Goal: Task Accomplishment & Management: Complete application form

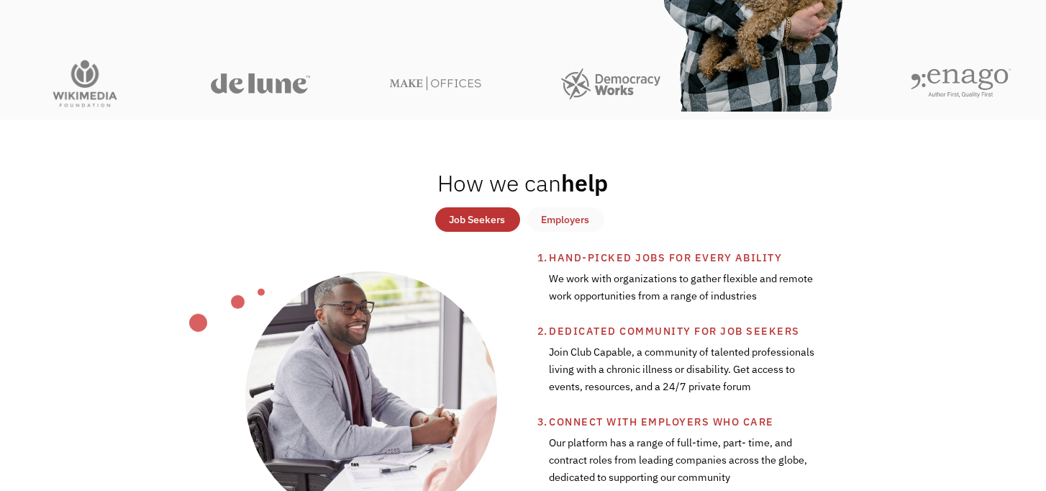
scroll to position [237, 0]
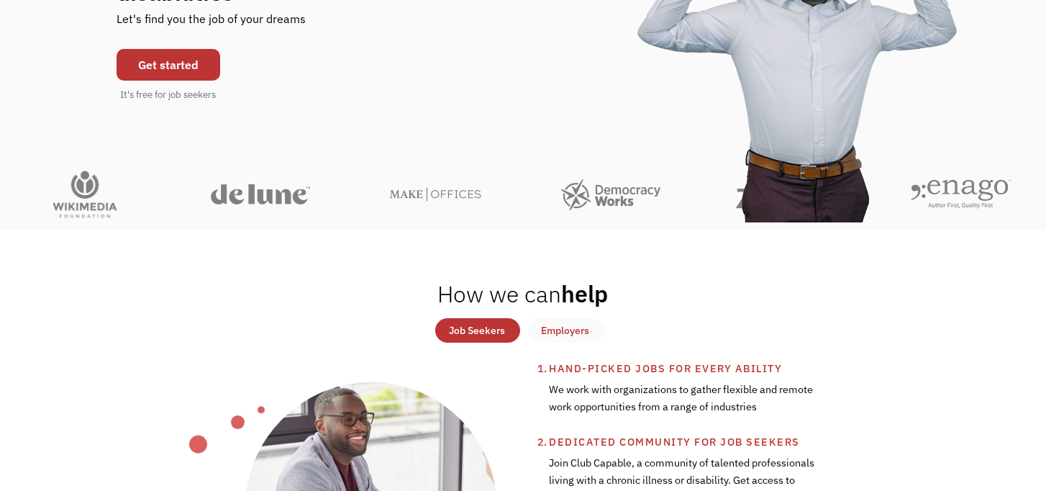
click at [164, 70] on link "Get started" at bounding box center [169, 65] width 104 height 32
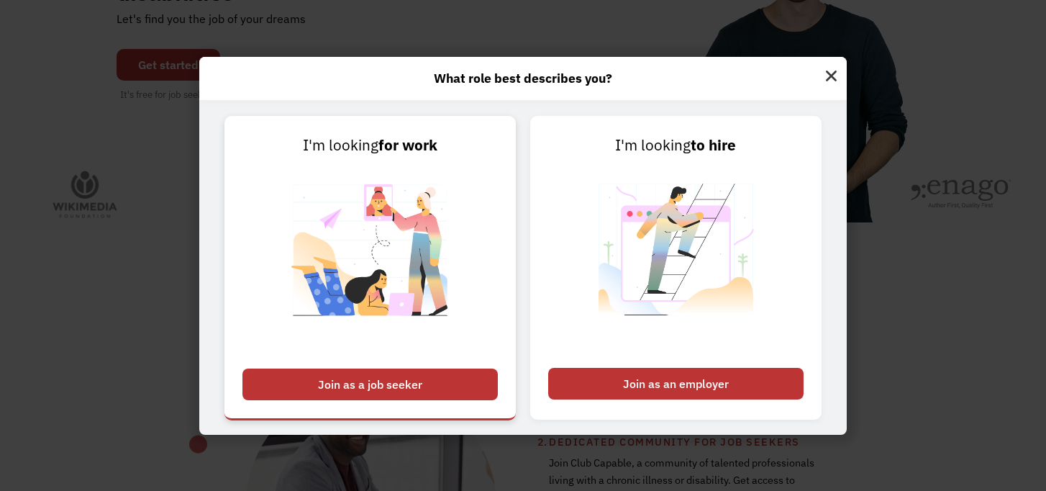
click at [349, 384] on div "Join as a job seeker" at bounding box center [369, 384] width 255 height 32
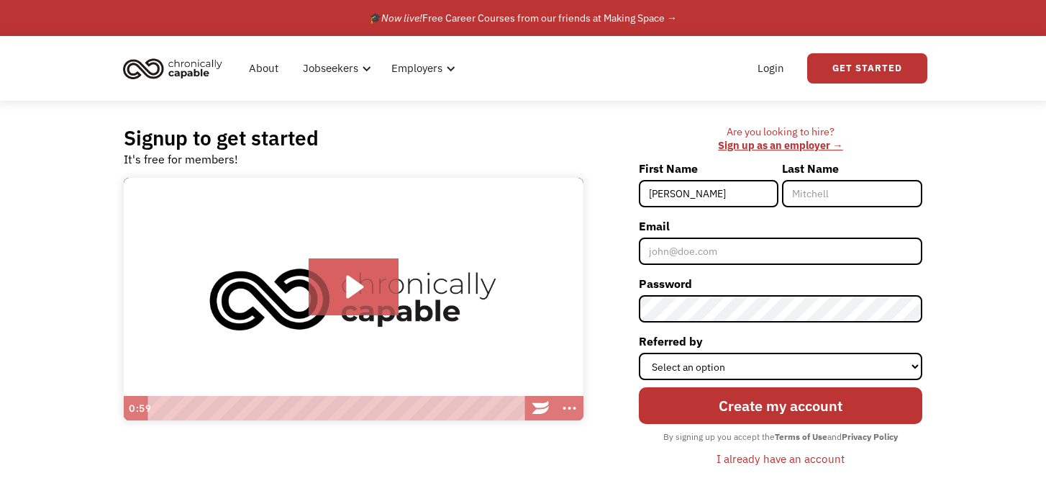
type input "[PERSON_NAME]"
type input "Long"
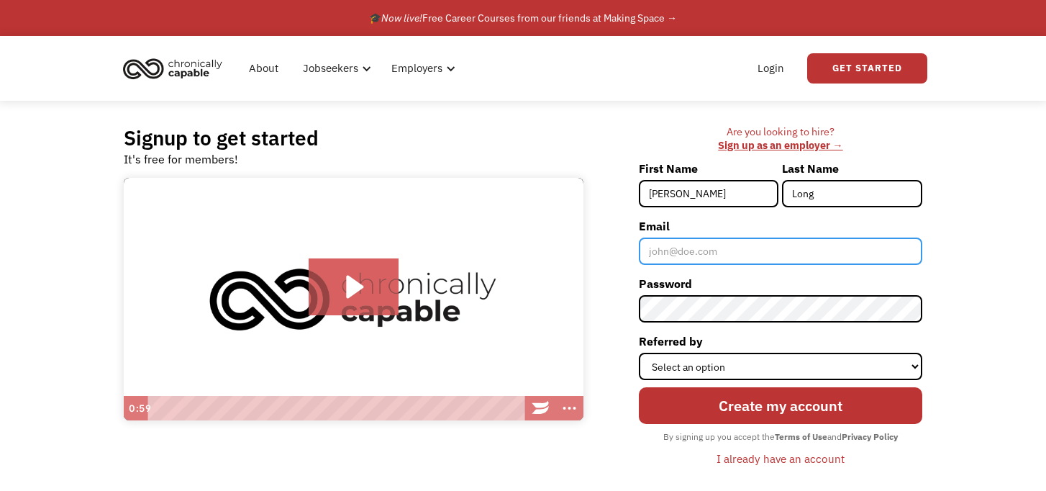
click at [661, 265] on input "Email" at bounding box center [780, 250] width 283 height 27
type input "okclong@gmail.com"
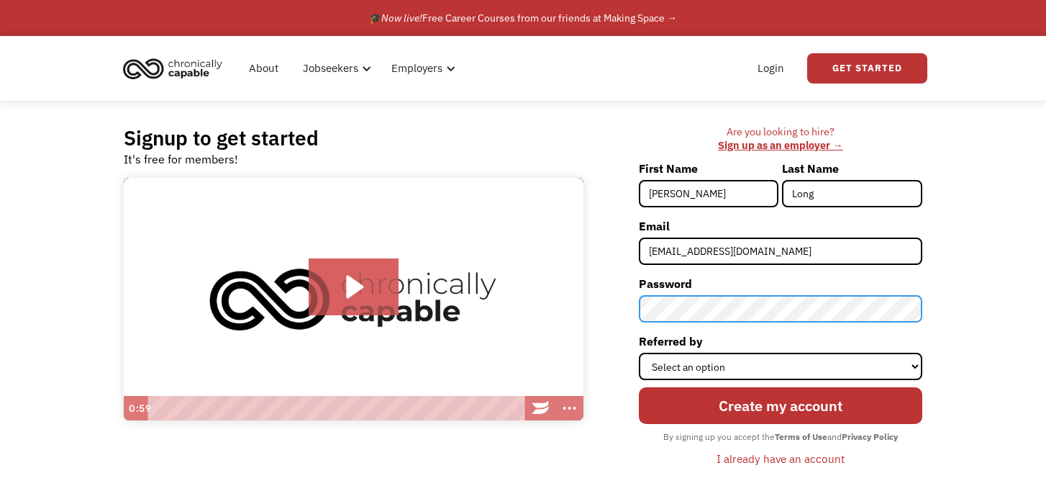
click at [639, 387] on input "Create my account" at bounding box center [780, 405] width 283 height 37
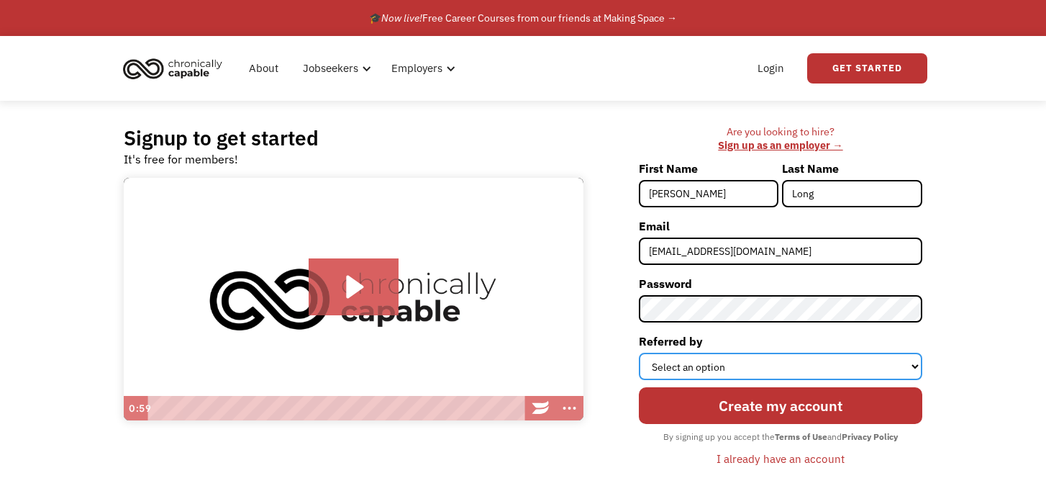
click at [639, 368] on select "Select an option Instagram Facebook Twitter Search Engine News Article Word of …" at bounding box center [780, 365] width 283 height 27
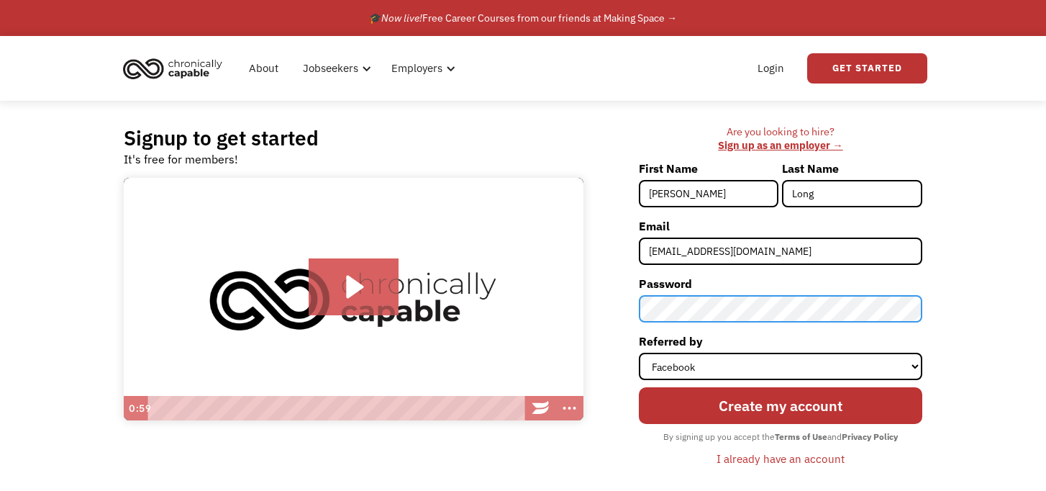
click at [588, 317] on div "Signup to get started It's free for members! Click for sound @keyframes VOLUME_…" at bounding box center [523, 303] width 842 height 405
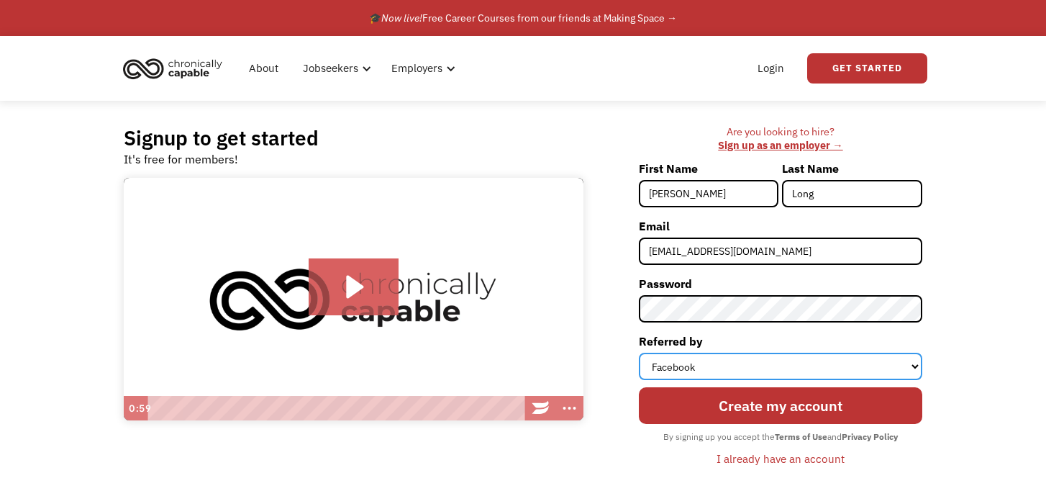
click at [915, 380] on select "Select an option Instagram Facebook Twitter Search Engine News Article Word of …" at bounding box center [780, 365] width 283 height 27
select select "Other"
click at [639, 368] on select "Select an option Instagram Facebook Twitter Search Engine News Article Word of …" at bounding box center [780, 365] width 283 height 27
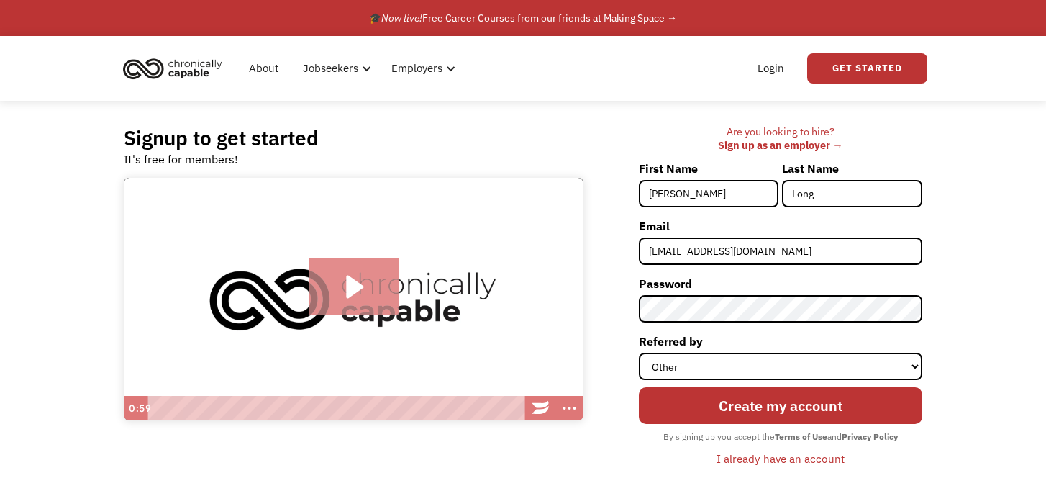
click at [348, 295] on icon "Play Video: Introducing Chronically Capable" at bounding box center [355, 286] width 17 height 23
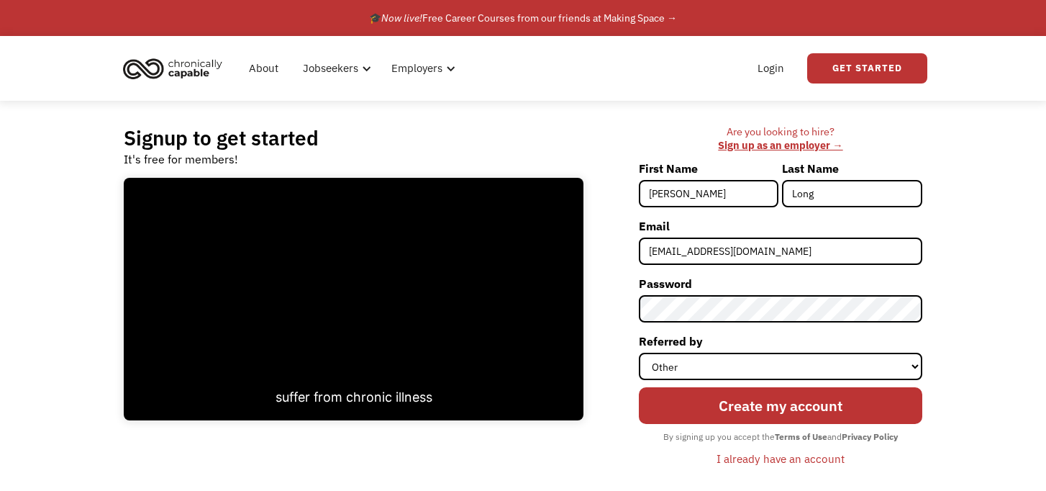
click at [1002, 339] on div "Signup to get started It's free for members! Click for sound @keyframes VOLUME_…" at bounding box center [523, 303] width 1046 height 405
click at [545, 465] on div "Signup to get started It's free for members! Click for sound @keyframes VOLUME_…" at bounding box center [523, 303] width 842 height 405
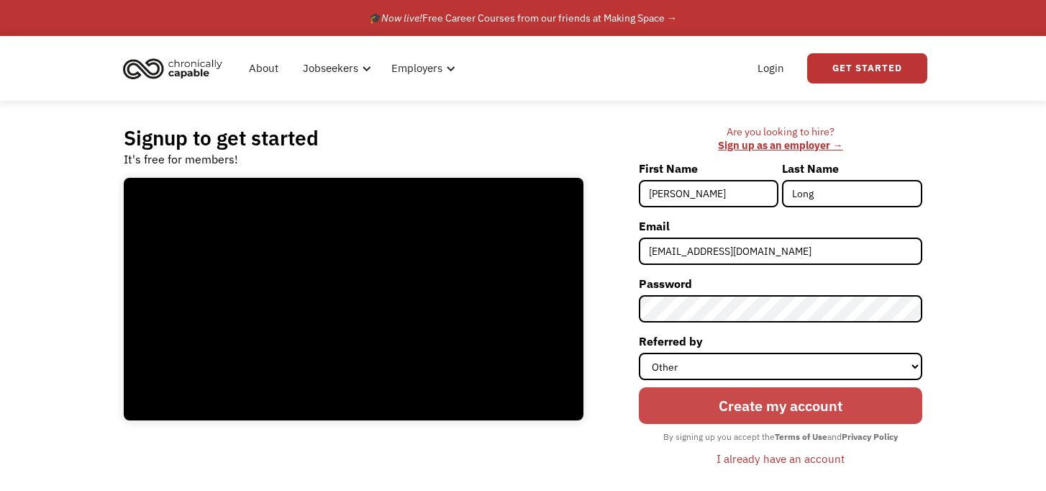
click at [758, 424] on input "Create my account" at bounding box center [780, 405] width 283 height 37
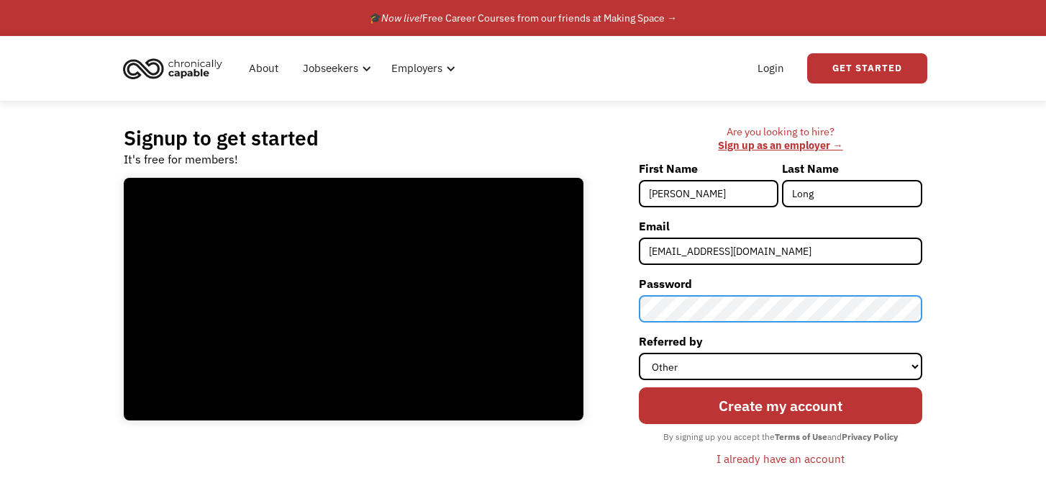
click at [639, 333] on form "First Name Mary Last Name Long Email okclong@gmail.com Password Referred by Sel…" at bounding box center [780, 314] width 283 height 314
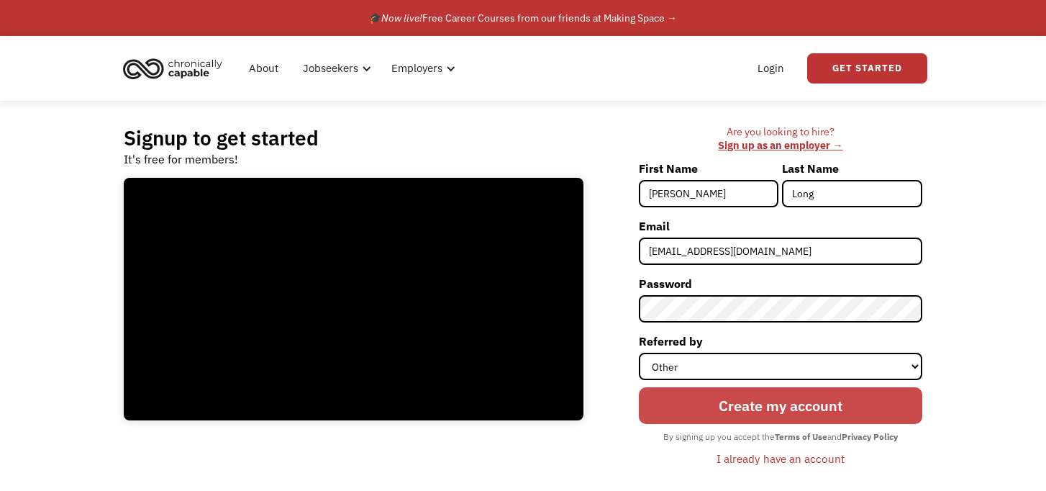
click at [742, 424] on input "Create my account" at bounding box center [780, 405] width 283 height 37
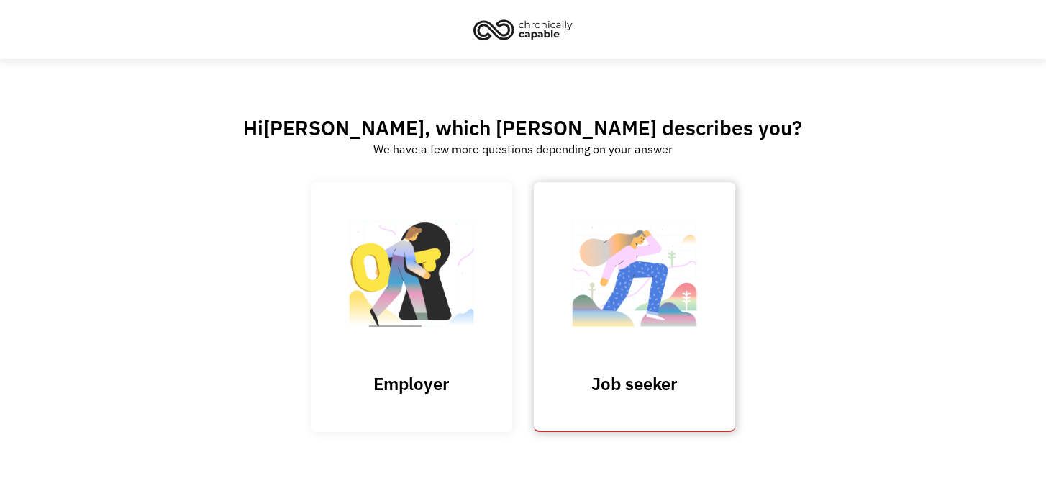
click at [639, 394] on h3 "Job seeker" at bounding box center [635, 384] width 144 height 22
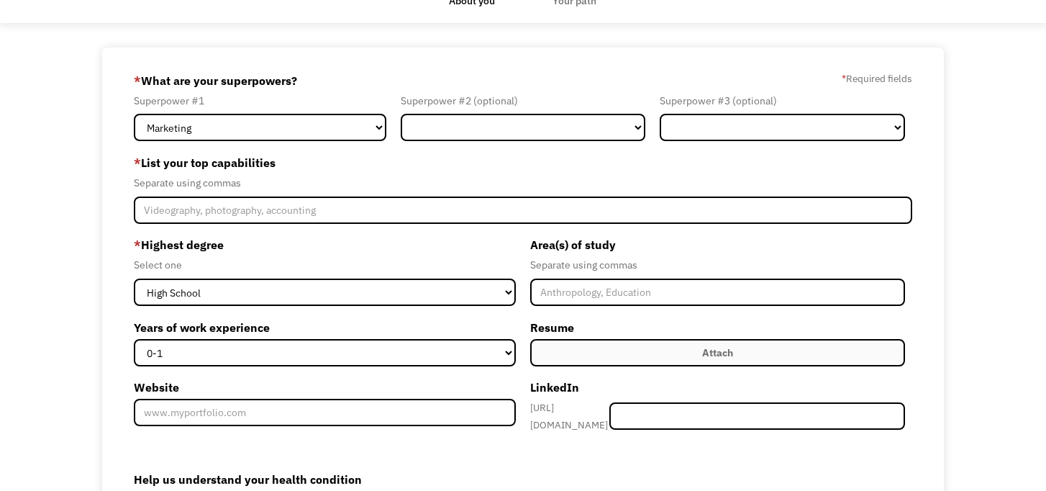
scroll to position [102, 0]
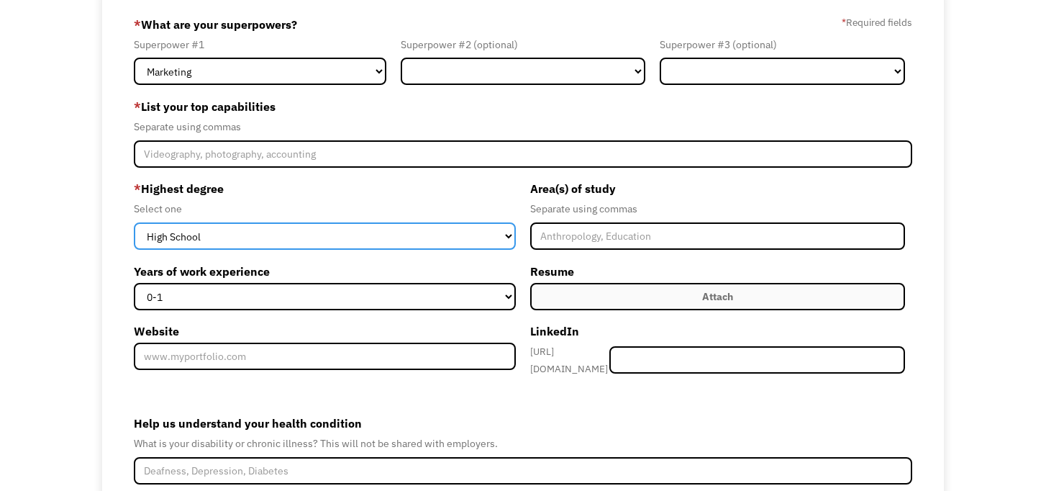
click at [509, 250] on select "High School Associates Bachelors Master's PhD" at bounding box center [325, 235] width 382 height 27
select select "bachelors"
click at [134, 239] on select "High School Associates Bachelors Master's PhD" at bounding box center [325, 235] width 382 height 27
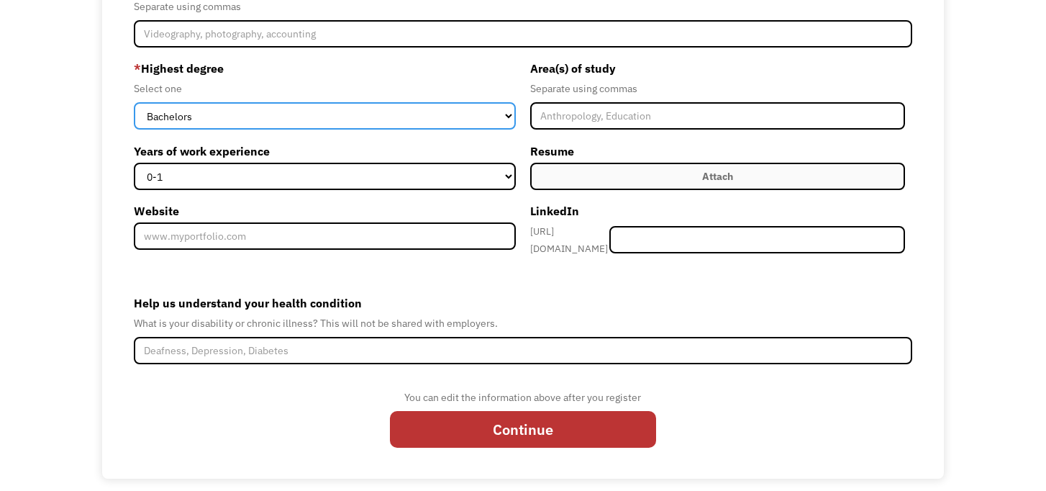
scroll to position [224, 0]
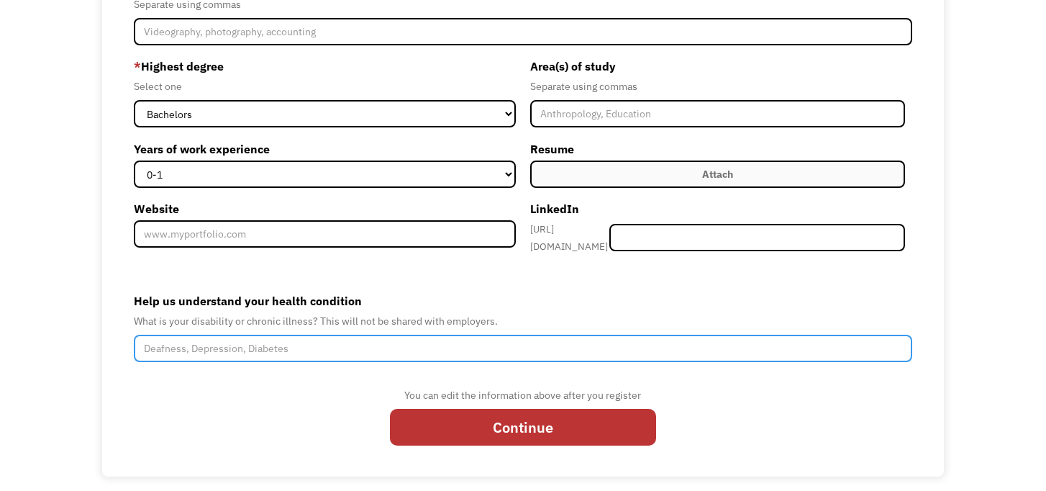
click at [221, 362] on input "Help us understand your health condition" at bounding box center [523, 348] width 779 height 27
type input "c"
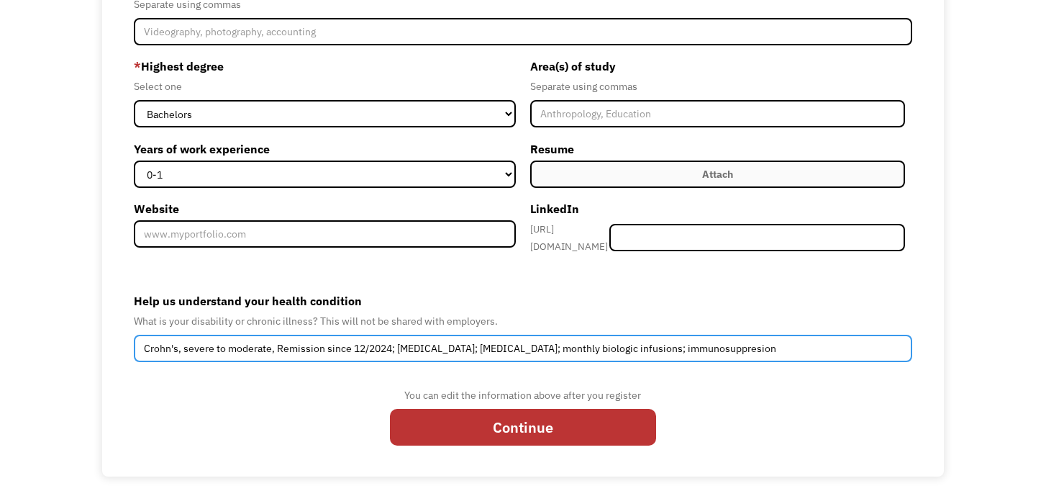
click at [664, 362] on input "Crohn's, severe to moderate, Remission since 12/2024; depression; vitiligo; mon…" at bounding box center [523, 348] width 779 height 27
click at [675, 362] on input "Crohn's, severe to moderate, Remission since 12/2024; depression; vitiligo; mon…" at bounding box center [523, 348] width 779 height 27
type input "Crohn's, severe to moderate, Remission since 12/2024; depression; vitiligo; mon…"
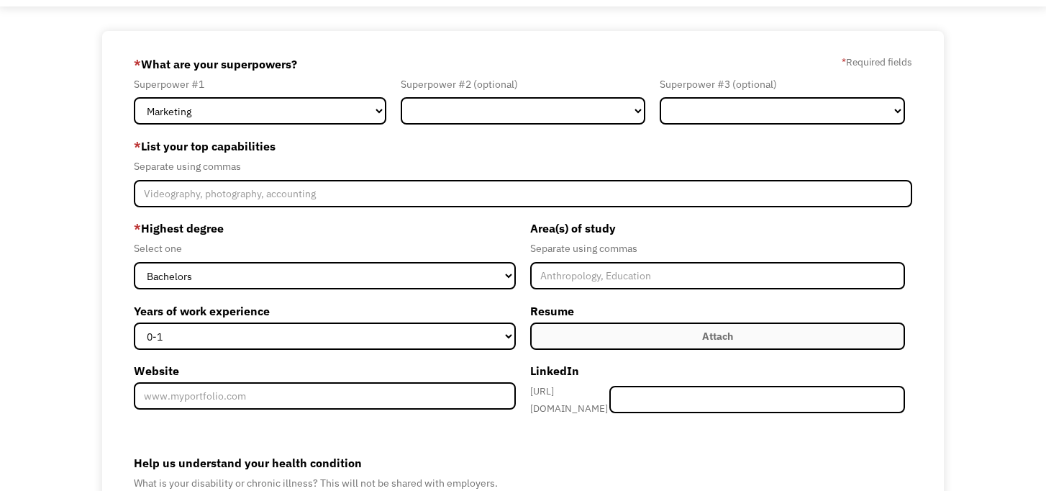
scroll to position [59, 0]
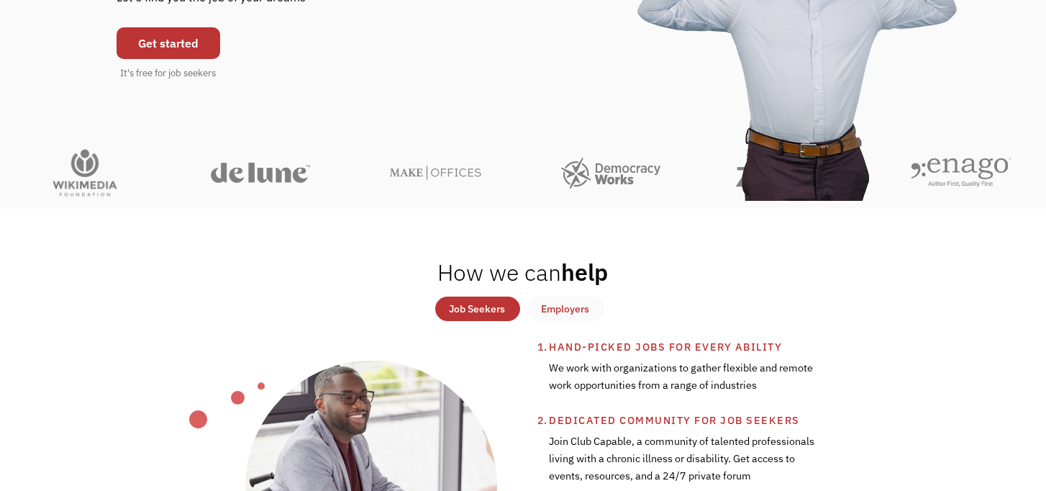
scroll to position [221, 0]
